Goal: Task Accomplishment & Management: Manage account settings

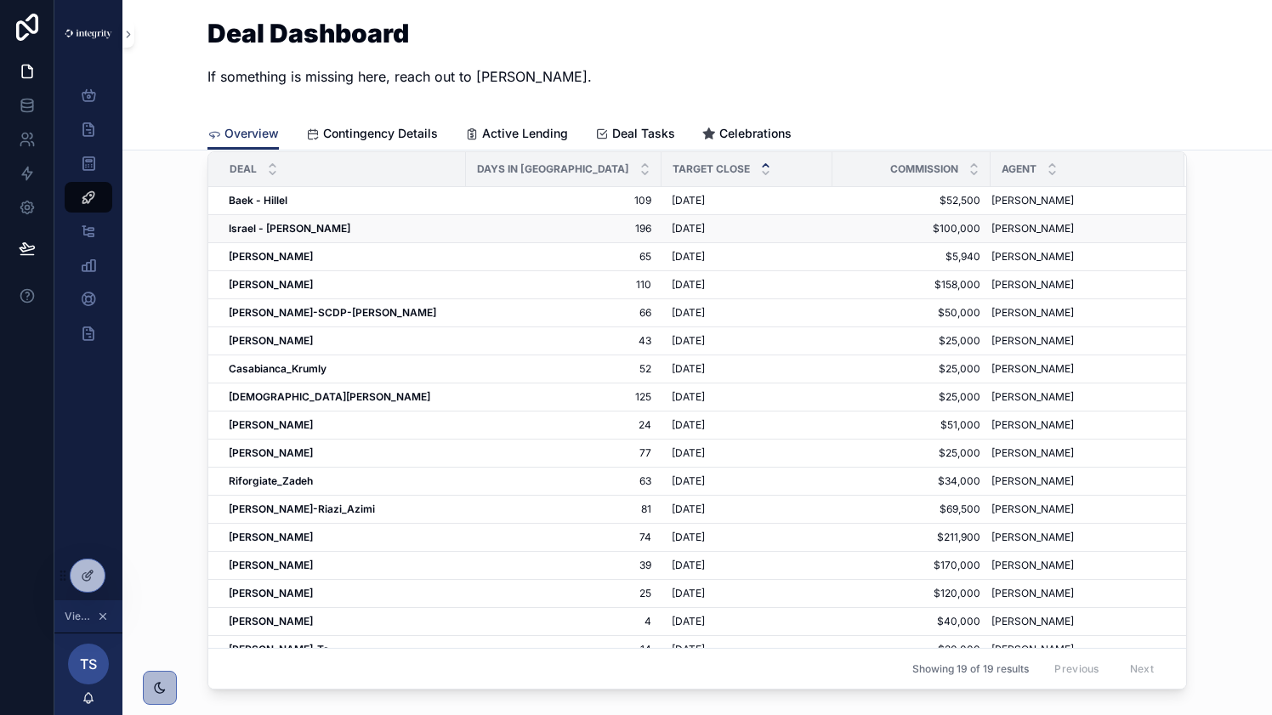
click at [288, 229] on strong "Israel - [PERSON_NAME]" at bounding box center [290, 228] width 122 height 13
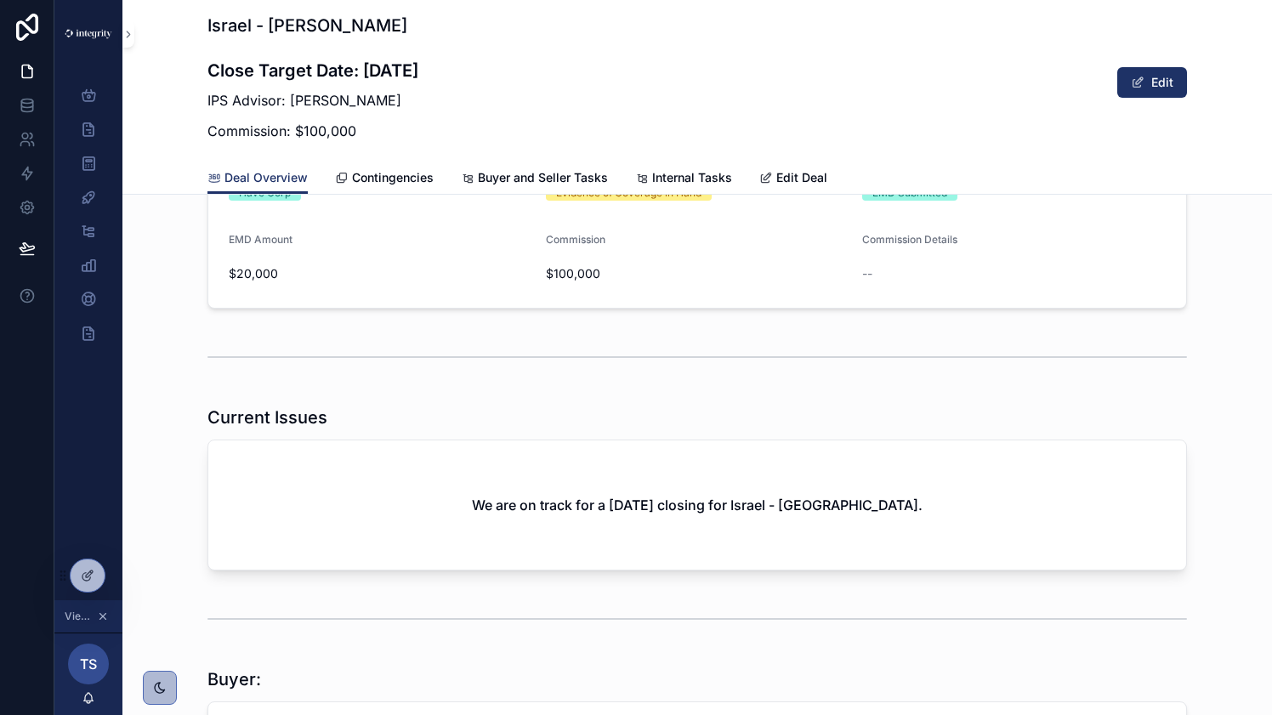
scroll to position [1778, 0]
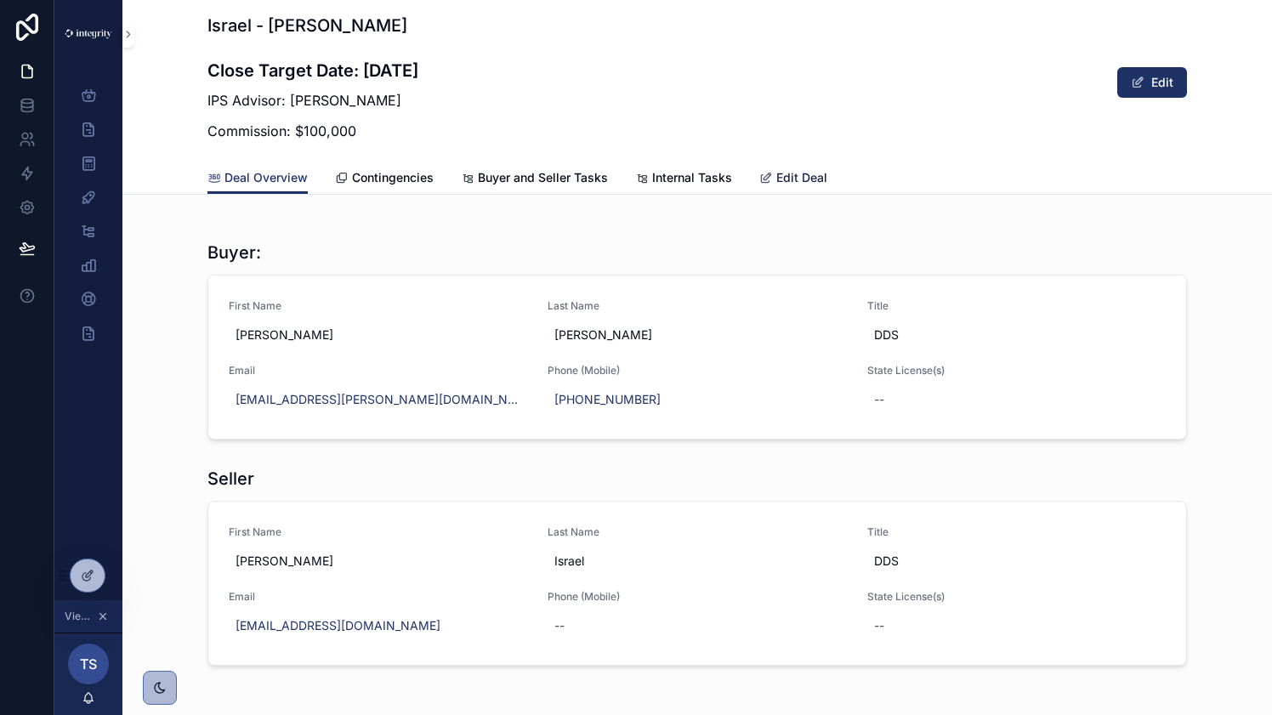
click at [802, 177] on span "Edit Deal" at bounding box center [801, 177] width 51 height 17
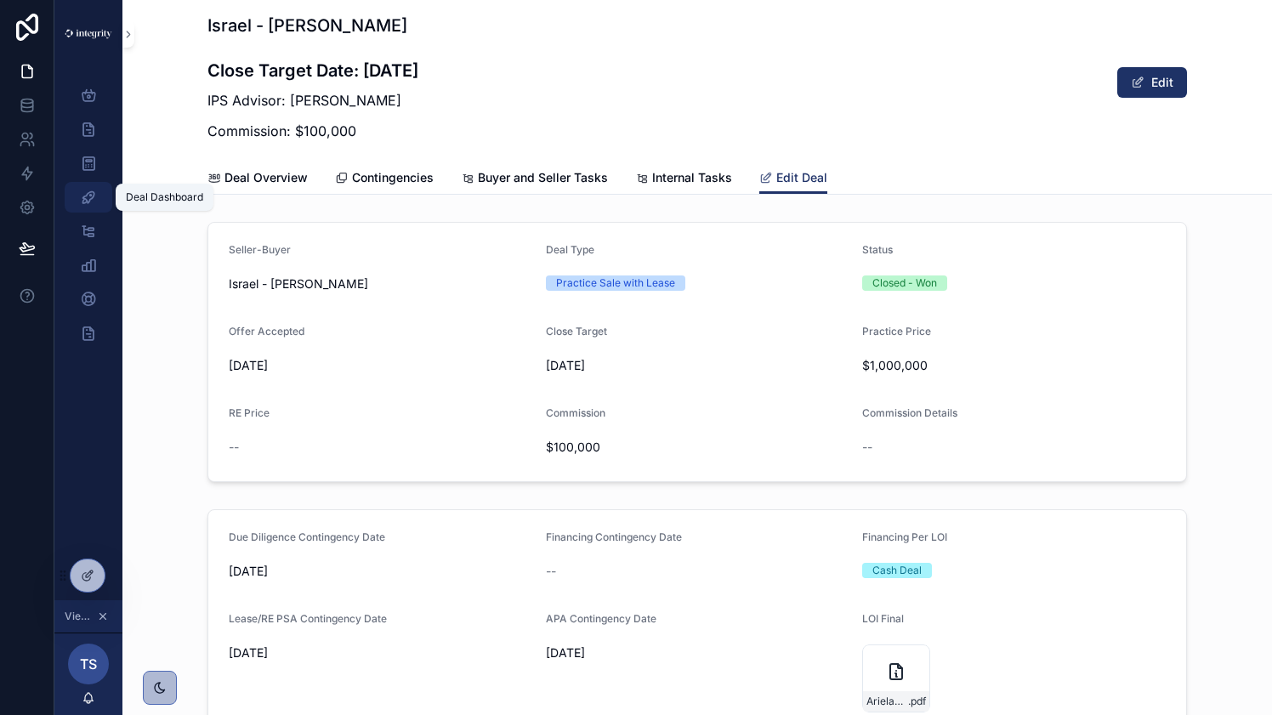
click at [88, 190] on icon "scrollable content" at bounding box center [88, 197] width 17 height 17
